Goal: Task Accomplishment & Management: Manage account settings

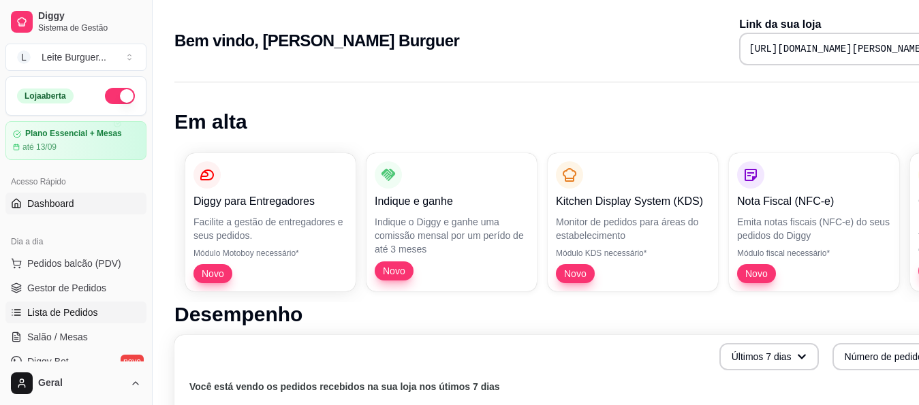
click at [57, 307] on span "Lista de Pedidos" at bounding box center [62, 313] width 71 height 14
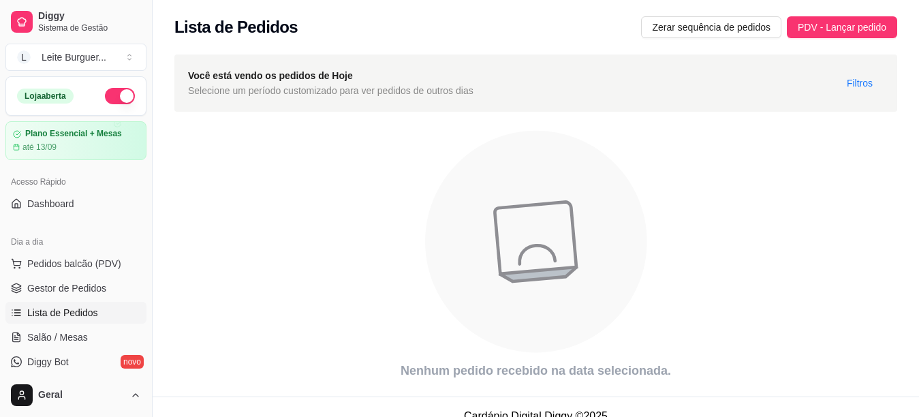
click at [104, 316] on link "Lista de Pedidos" at bounding box center [75, 313] width 141 height 22
click at [779, 293] on icon "animation" at bounding box center [535, 242] width 723 height 238
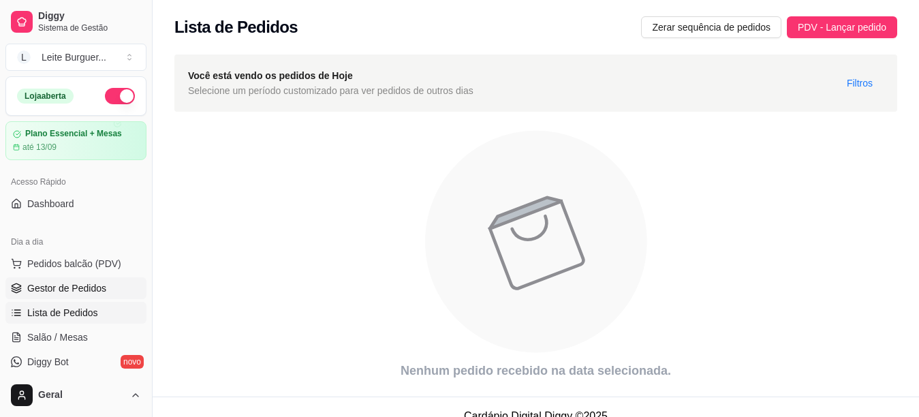
click at [44, 283] on span "Gestor de Pedidos" at bounding box center [66, 288] width 79 height 14
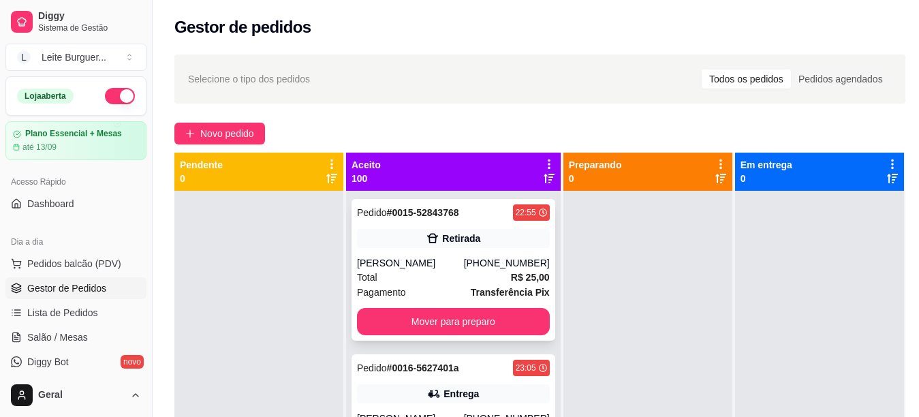
click at [447, 225] on div "Pedido # 0015-52843768 22:55 Retirada Philippe (37) 99803-0272 Total R$ 25,00 P…" at bounding box center [454, 270] width 204 height 142
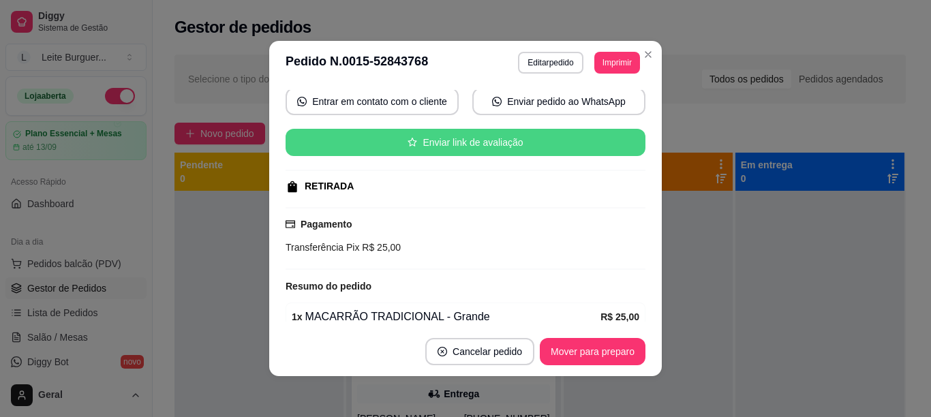
scroll to position [191, 0]
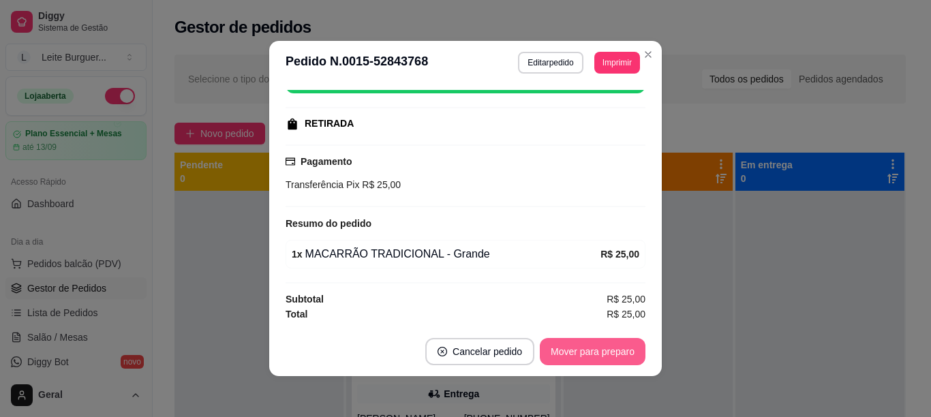
click at [592, 348] on button "Mover para preparo" at bounding box center [593, 351] width 106 height 27
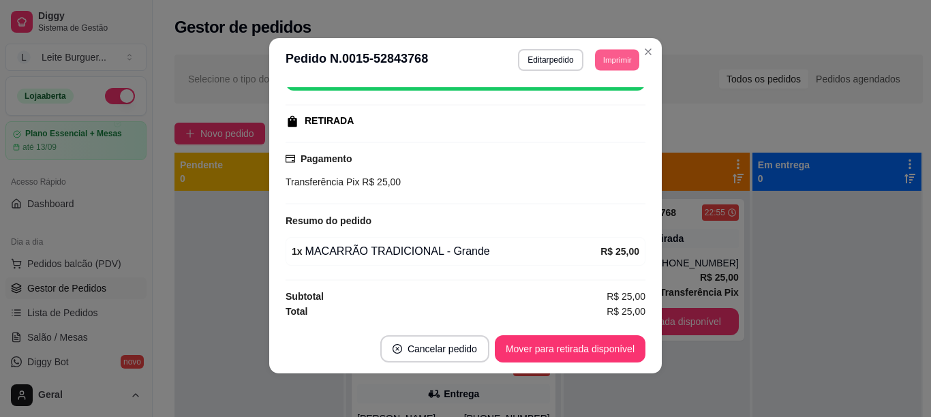
click at [595, 55] on button "Imprimir" at bounding box center [617, 59] width 44 height 21
click at [606, 116] on button "IMPRESSORA" at bounding box center [586, 108] width 99 height 22
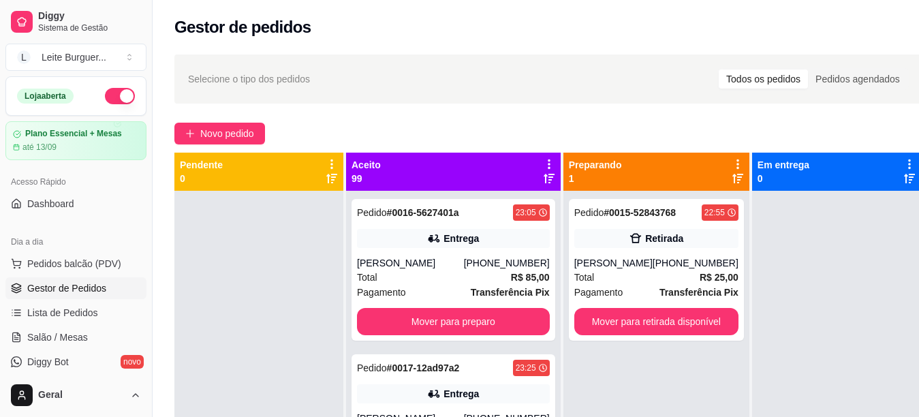
click at [646, 46] on div "Gestor de pedidos" at bounding box center [549, 23] width 792 height 46
click at [91, 318] on span "Lista de Pedidos" at bounding box center [62, 313] width 71 height 14
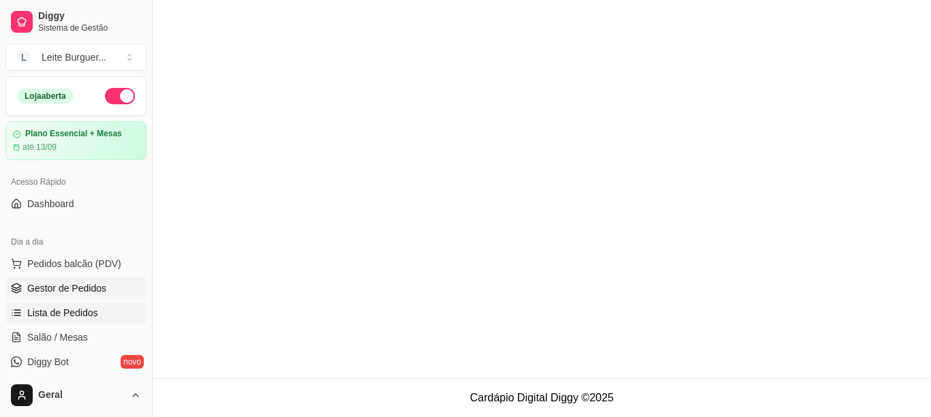
click at [57, 309] on span "Lista de Pedidos" at bounding box center [62, 313] width 71 height 14
